Goal: Browse casually

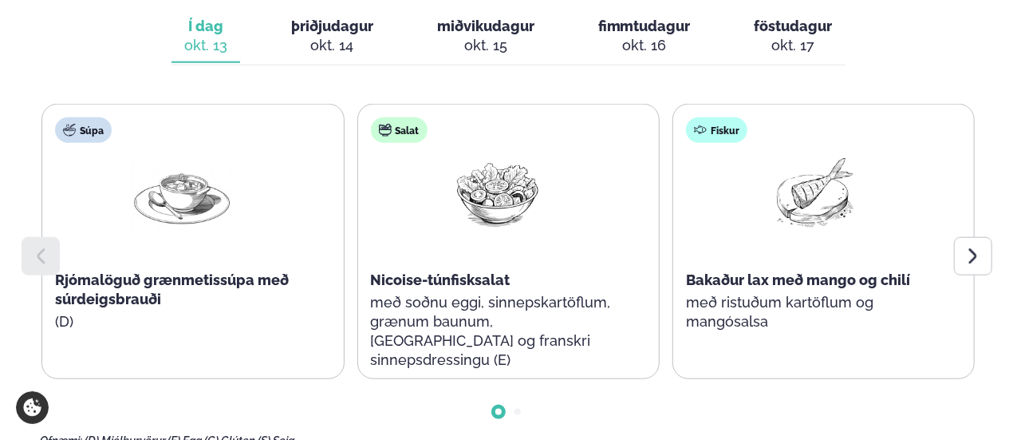
scroll to position [806, 0]
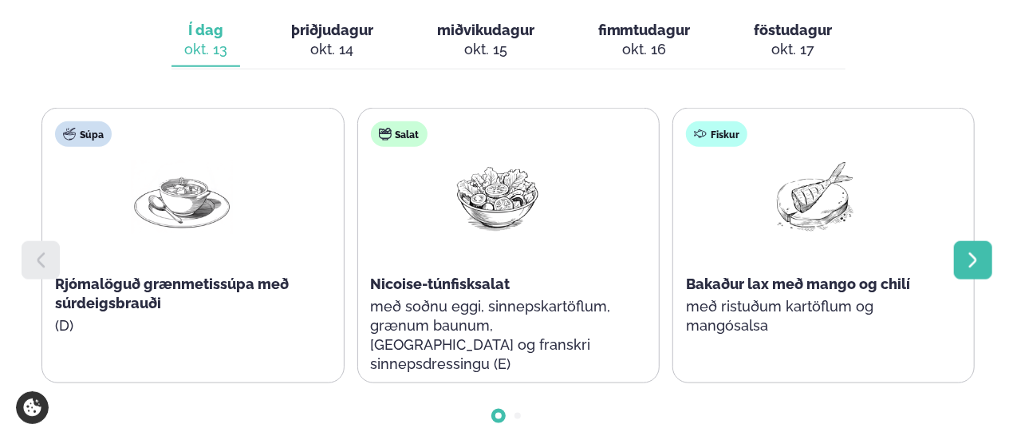
click at [967, 251] on icon at bounding box center [973, 260] width 19 height 19
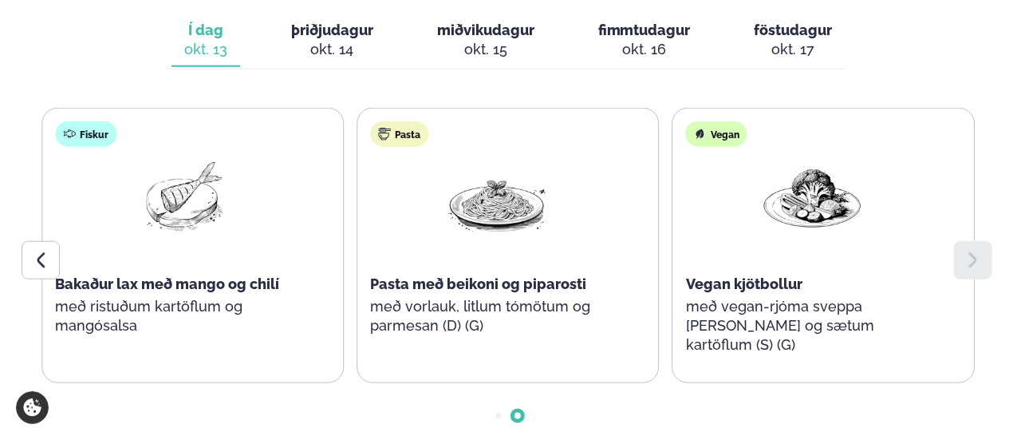
click at [967, 251] on icon at bounding box center [973, 260] width 19 height 19
click at [34, 251] on icon at bounding box center [40, 260] width 19 height 19
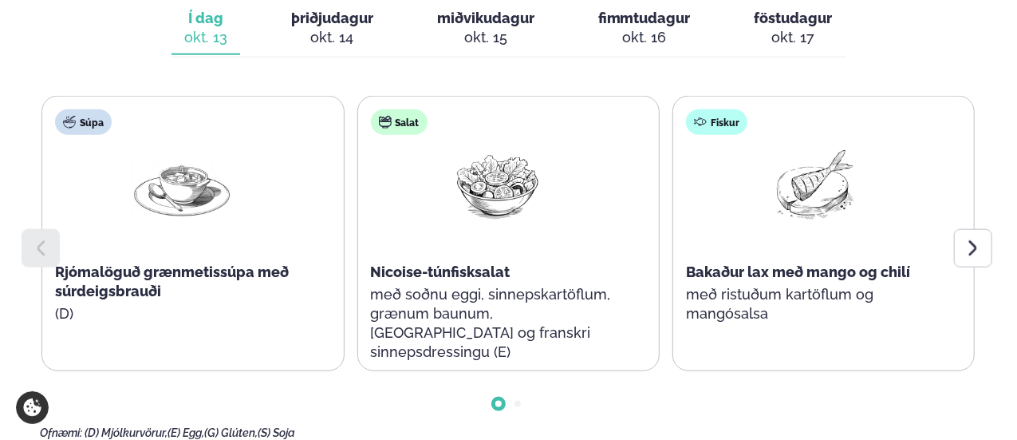
scroll to position [819, 0]
click at [978, 238] on icon at bounding box center [973, 247] width 19 height 19
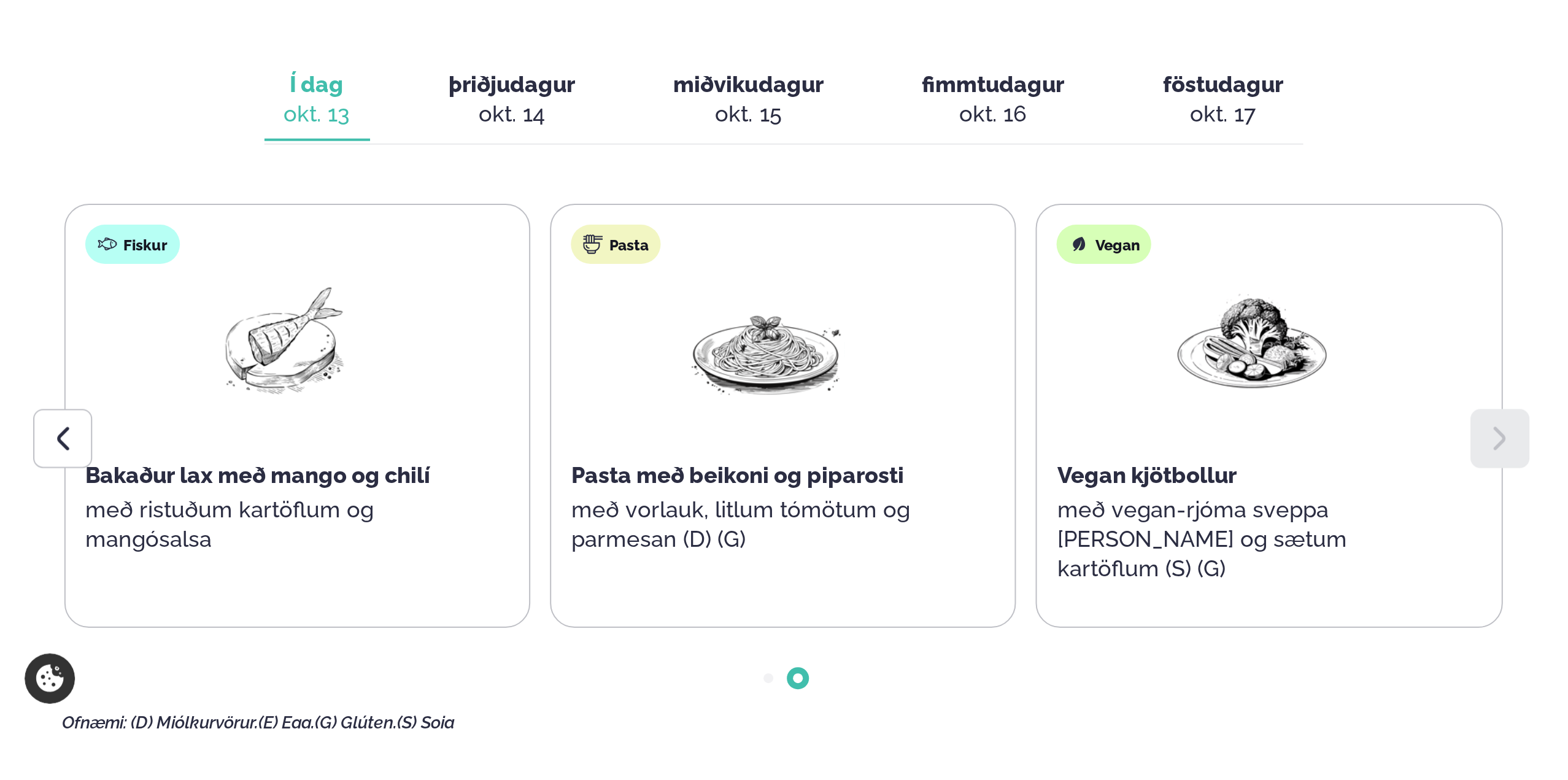
scroll to position [627, 0]
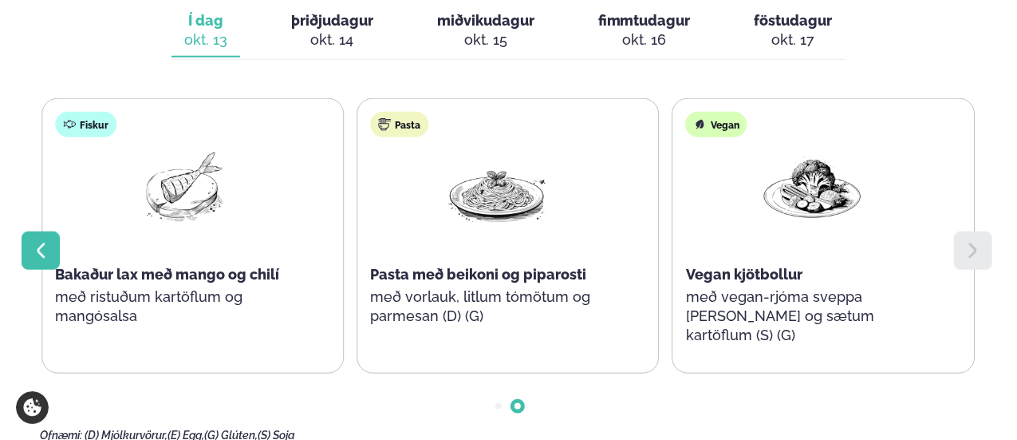
click at [41, 231] on div at bounding box center [41, 250] width 38 height 38
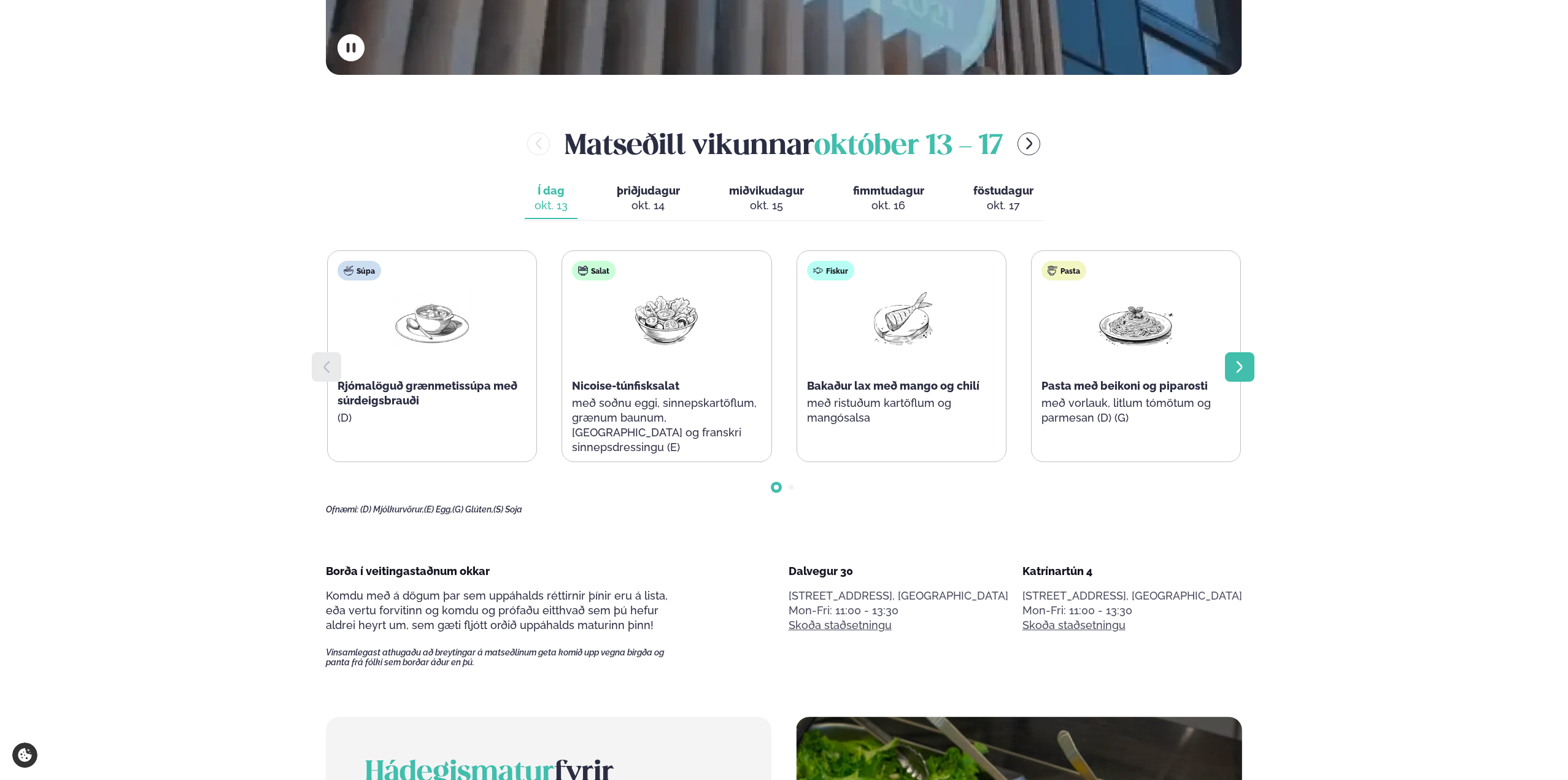
click at [782, 337] on div at bounding box center [1240, 367] width 29 height 29
